Goal: Find specific page/section: Find specific page/section

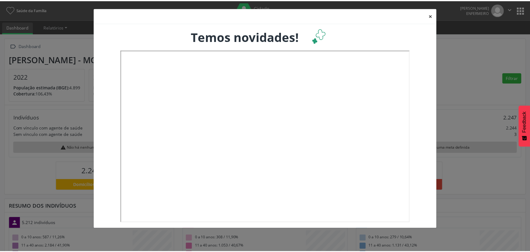
scroll to position [101, 175]
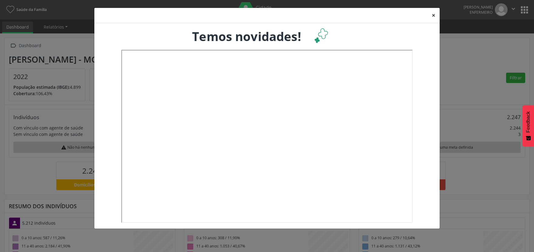
click at [435, 15] on button "×" at bounding box center [434, 15] width 12 height 15
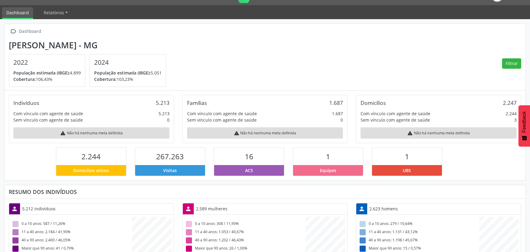
scroll to position [0, 0]
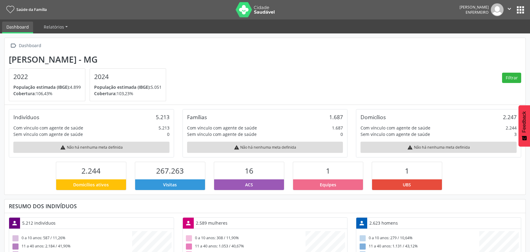
click at [521, 10] on button "apps" at bounding box center [520, 10] width 11 height 11
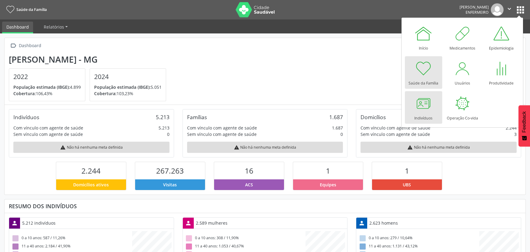
click at [422, 106] on div at bounding box center [423, 103] width 18 height 18
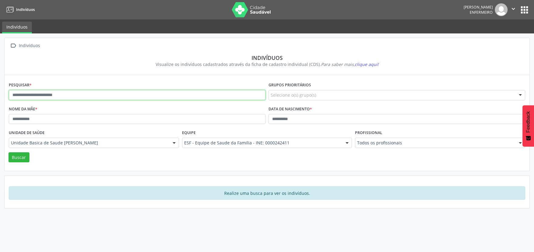
click at [44, 96] on input "text" at bounding box center [137, 95] width 257 height 10
type input "**********"
click at [22, 158] on button "Buscar" at bounding box center [19, 157] width 21 height 10
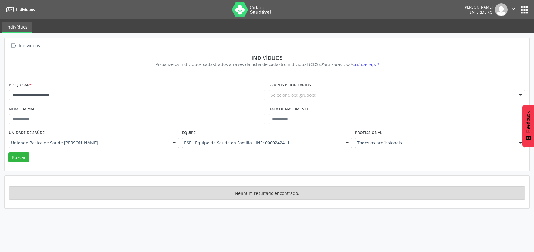
click at [40, 107] on div "Nome da mãe" at bounding box center [137, 116] width 260 height 24
click at [37, 111] on div "Nome da mãe" at bounding box center [137, 116] width 260 height 24
click at [37, 106] on div "Nome da mãe" at bounding box center [137, 116] width 260 height 24
click at [26, 158] on button "Buscar" at bounding box center [19, 157] width 21 height 10
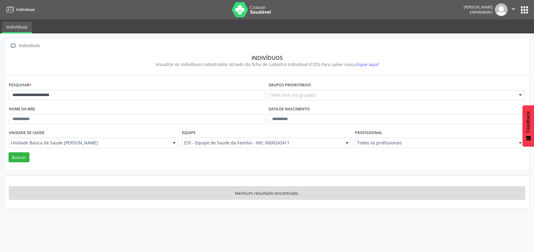
click at [288, 109] on label "Data de nascimento" at bounding box center [289, 108] width 41 height 9
click at [273, 121] on input "text" at bounding box center [397, 119] width 257 height 10
click at [272, 121] on input "text" at bounding box center [397, 119] width 257 height 10
type input "********"
click at [20, 158] on button "Buscar" at bounding box center [19, 157] width 21 height 10
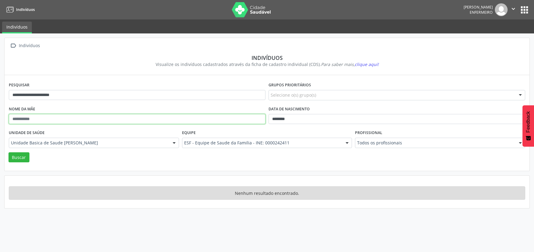
click at [47, 118] on input "text" at bounding box center [137, 119] width 257 height 10
type input "**********"
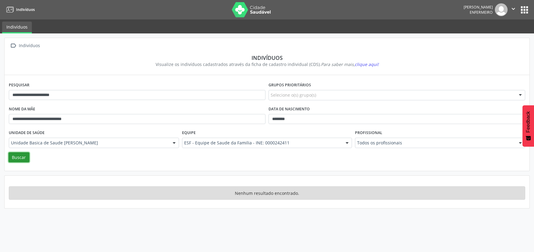
click at [22, 157] on button "Buscar" at bounding box center [19, 157] width 21 height 10
click at [369, 65] on span "clique aqui!" at bounding box center [367, 64] width 24 height 6
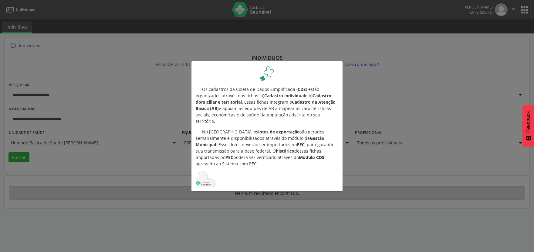
click at [387, 50] on div "Os cadastros da Coleta de Dados Simplificada ( CDS ) estão organizados através …" at bounding box center [267, 126] width 534 height 252
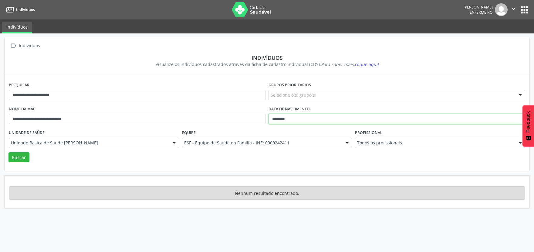
drag, startPoint x: 294, startPoint y: 119, endPoint x: 258, endPoint y: 123, distance: 36.1
click at [258, 123] on div "**********" at bounding box center [267, 116] width 520 height 24
click at [15, 158] on button "Buscar" at bounding box center [19, 157] width 21 height 10
click at [274, 119] on input "text" at bounding box center [397, 119] width 257 height 10
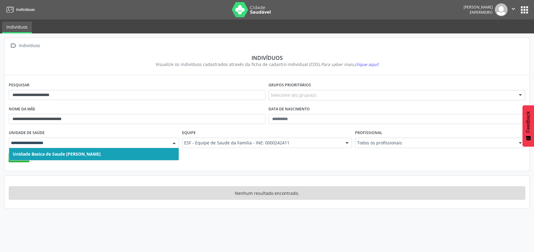
click at [174, 142] on div at bounding box center [174, 143] width 9 height 10
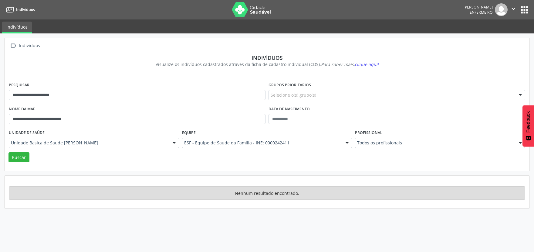
click at [174, 142] on div at bounding box center [174, 143] width 9 height 10
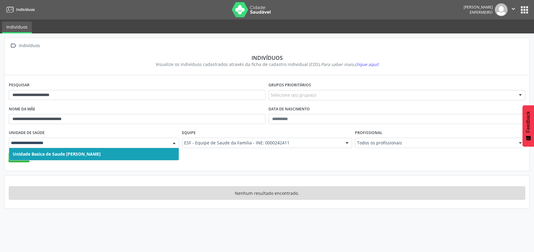
click at [174, 142] on div at bounding box center [174, 143] width 9 height 10
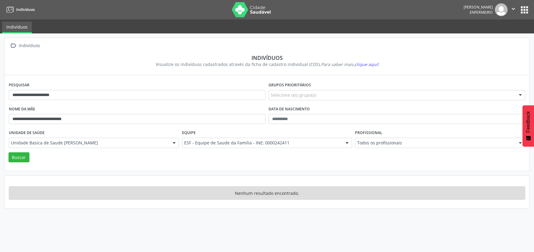
click at [362, 64] on span "clique aqui!" at bounding box center [367, 64] width 24 height 6
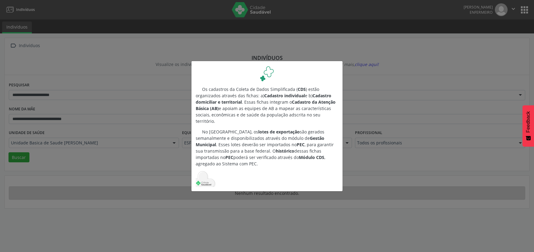
click at [419, 54] on div "Os cadastros da Coleta de Dados Simplificada ( CDS ) estão organizados através …" at bounding box center [267, 126] width 534 height 252
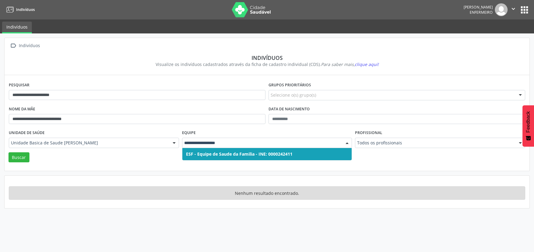
click at [347, 142] on div at bounding box center [347, 143] width 9 height 10
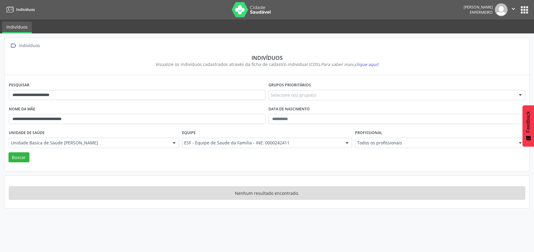
click at [14, 46] on icon "" at bounding box center [13, 45] width 9 height 9
click at [340, 66] on icon "Para saber mais, clique aqui!" at bounding box center [350, 64] width 58 height 6
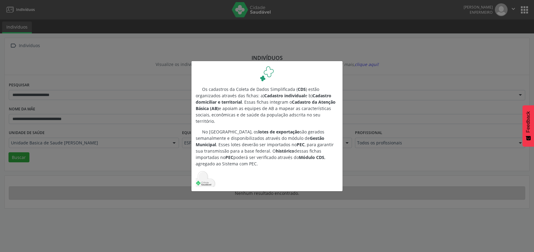
click at [413, 54] on div "Os cadastros da Coleta de Dados Simplificada ( CDS ) estão organizados através …" at bounding box center [267, 126] width 534 height 252
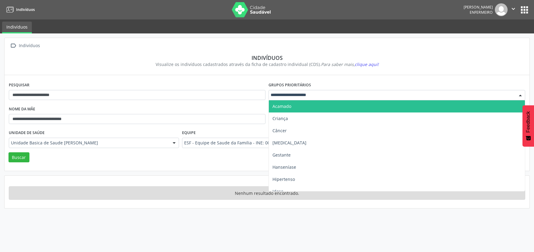
click at [521, 94] on div at bounding box center [520, 95] width 9 height 10
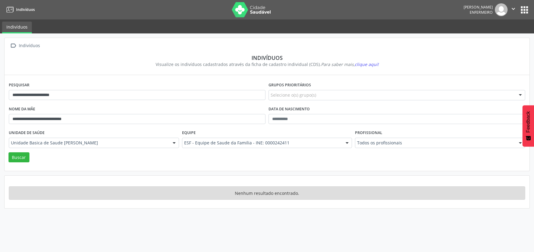
drag, startPoint x: 504, startPoint y: 65, endPoint x: 510, endPoint y: 106, distance: 40.8
click at [504, 66] on div "Visualize os indivíduos cadastrados através da ficha de cadastro individual (CD…" at bounding box center [267, 64] width 508 height 6
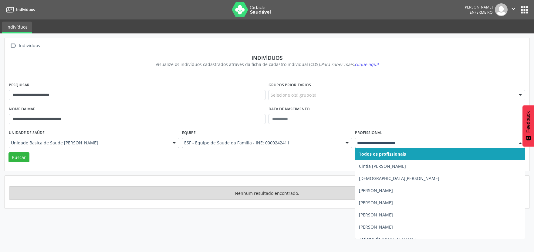
click at [521, 142] on div at bounding box center [520, 143] width 9 height 10
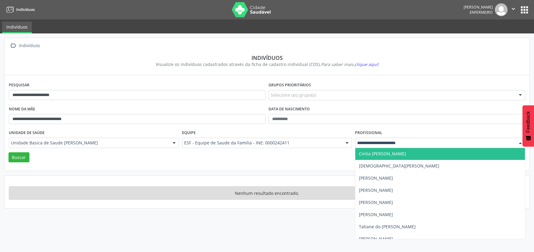
scroll to position [19, 0]
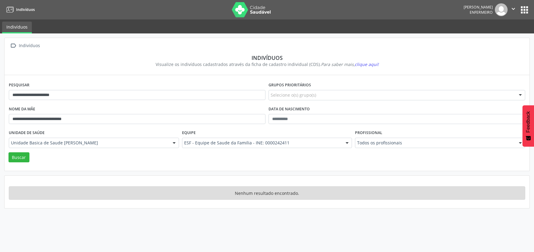
click at [525, 9] on button "apps" at bounding box center [525, 10] width 11 height 11
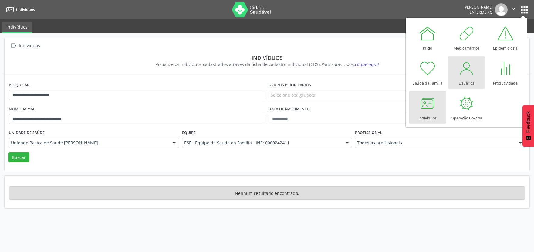
click at [467, 76] on div at bounding box center [467, 68] width 18 height 18
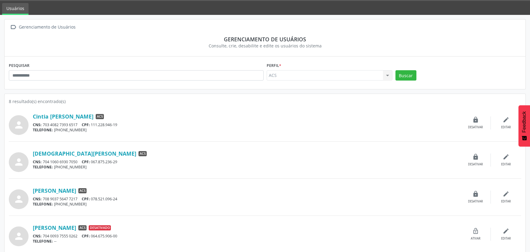
scroll to position [18, 0]
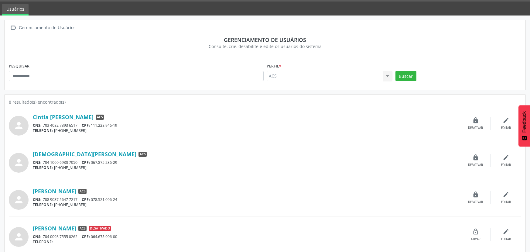
click at [387, 76] on div "ACS ACS Nenhum resultado encontrado para: " " Não há nenhuma opção para ser exi…" at bounding box center [330, 76] width 126 height 10
click at [401, 76] on button "Buscar" at bounding box center [405, 76] width 21 height 10
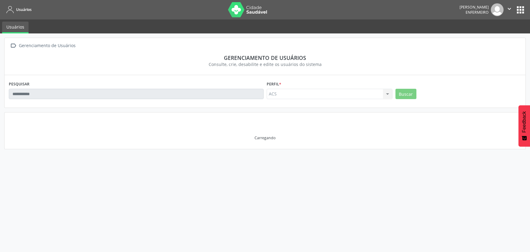
scroll to position [0, 0]
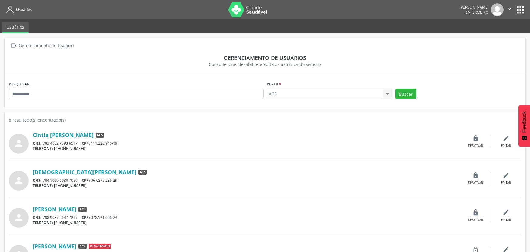
click at [388, 95] on div "ACS ACS Nenhum resultado encontrado para: " " Não há nenhuma opção para ser exi…" at bounding box center [330, 94] width 126 height 10
click at [388, 94] on div "ACS ACS Nenhum resultado encontrado para: " " Não há nenhuma opção para ser exi…" at bounding box center [330, 94] width 126 height 10
click at [270, 87] on label "Perfil *" at bounding box center [274, 83] width 15 height 9
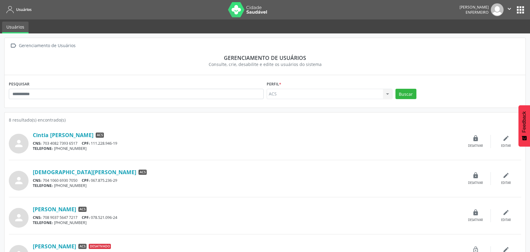
click at [271, 87] on label "Perfil *" at bounding box center [274, 83] width 15 height 9
click at [509, 10] on icon "" at bounding box center [509, 8] width 7 height 7
click at [506, 7] on icon "" at bounding box center [509, 8] width 7 height 7
click at [519, 9] on button "apps" at bounding box center [520, 10] width 11 height 11
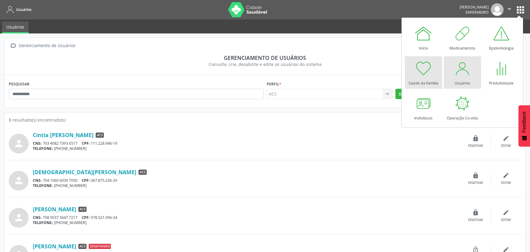
click at [421, 83] on div "Saúde da Família" at bounding box center [423, 81] width 30 height 8
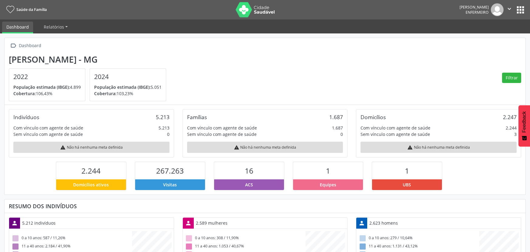
click at [510, 9] on icon "" at bounding box center [509, 8] width 7 height 7
click at [363, 11] on nav "Saúde da Família Andreia Fernanda Assunção Moraes Enfermeiro  Configurações Sa…" at bounding box center [265, 9] width 530 height 19
click at [521, 10] on button "apps" at bounding box center [520, 10] width 11 height 11
